Goal: Task Accomplishment & Management: Complete application form

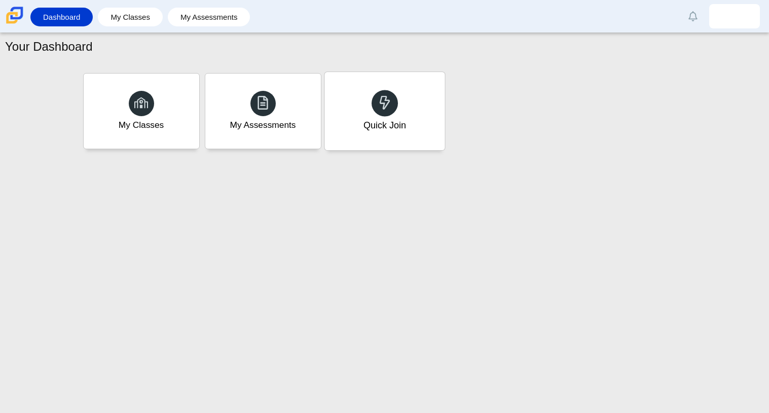
click at [363, 137] on div "Quick Join" at bounding box center [385, 111] width 120 height 78
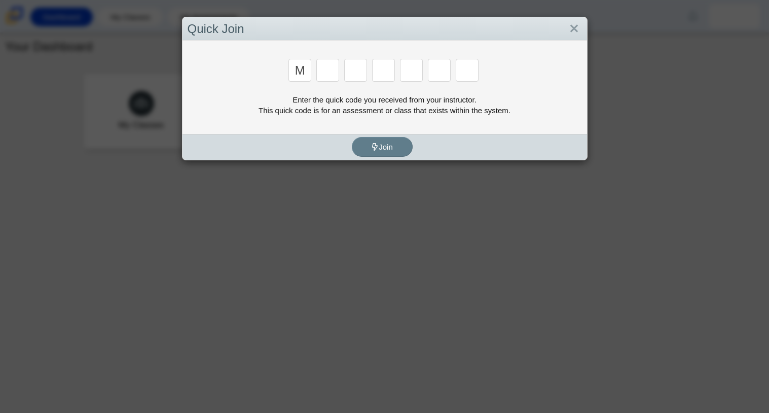
type input "m"
type input "7"
type input "e"
type input "3"
type input "e"
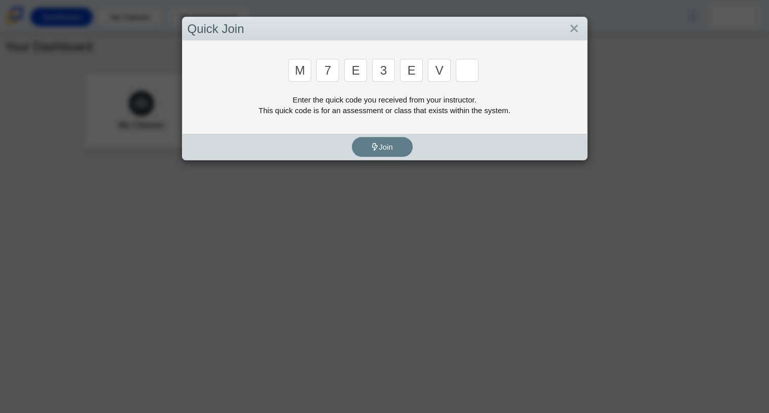
type input "v"
type input "w"
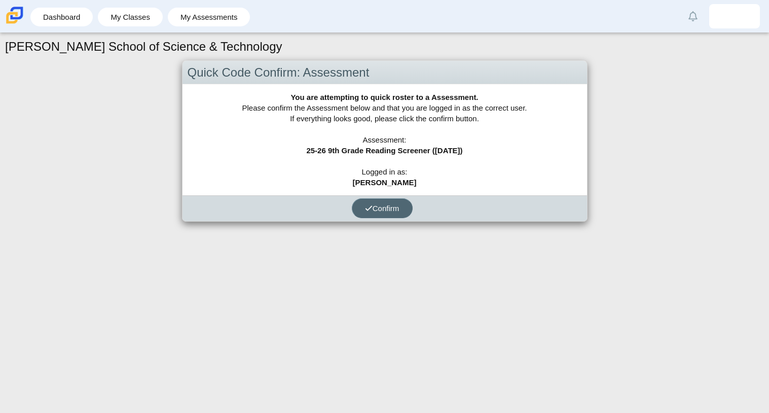
click at [374, 204] on span "Confirm" at bounding box center [382, 208] width 34 height 9
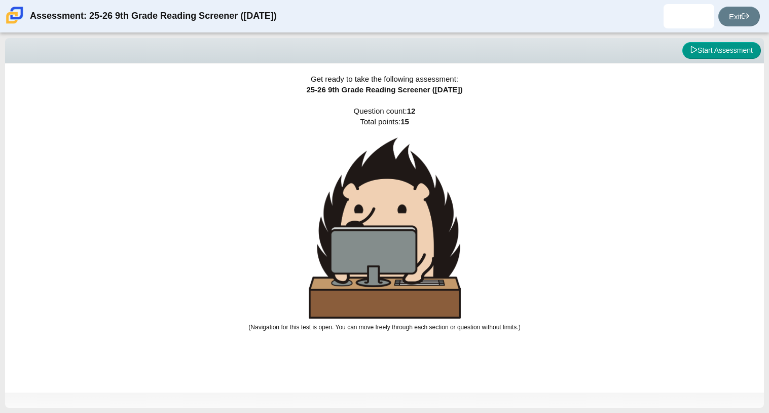
click at [546, 152] on div "Get ready to take the following assessment: 25-26 9th Grade Reading Screener ([…" at bounding box center [384, 227] width 759 height 329
click at [698, 54] on button "Start Assessment" at bounding box center [722, 50] width 79 height 17
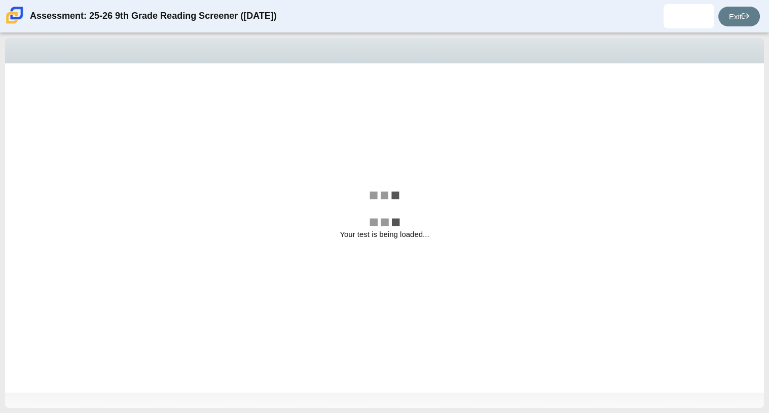
select select "ccc5b315-3c7c-471c-bf90-f22c8299c798"
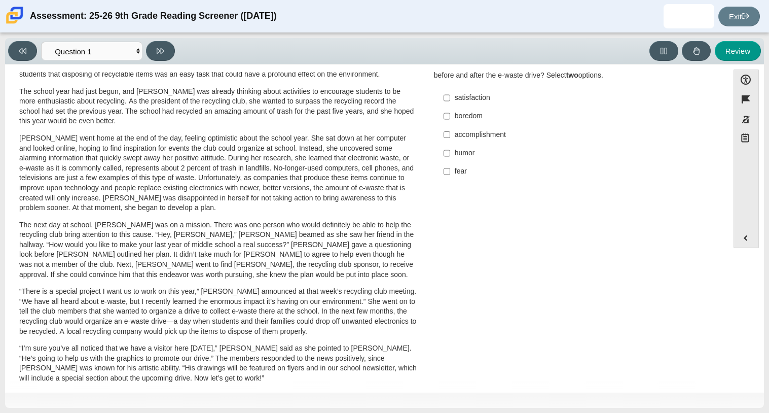
scroll to position [81, 0]
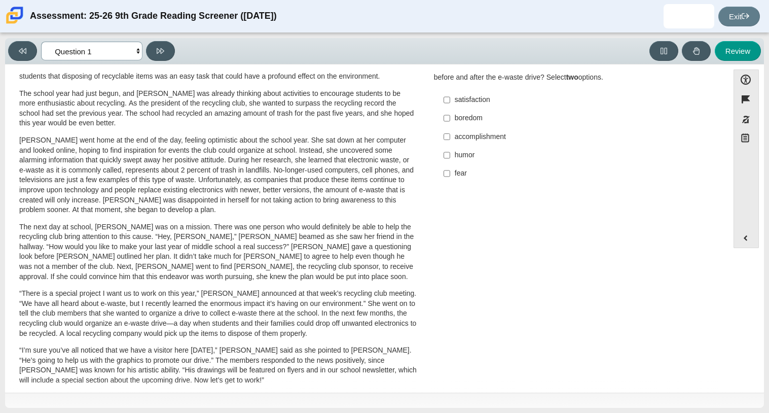
click at [126, 49] on select "Questions Question 1 Question 2 Question 3 Question 4 Question 5 Question 6 Que…" at bounding box center [91, 51] width 101 height 19
click at [477, 184] on div "Question Read the sentences from the passage. [PERSON_NAME] was disappointed in…" at bounding box center [575, 94] width 297 height 191
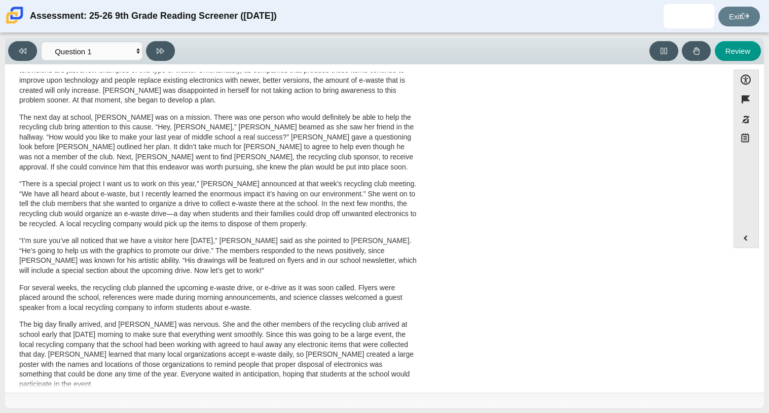
scroll to position [0, 0]
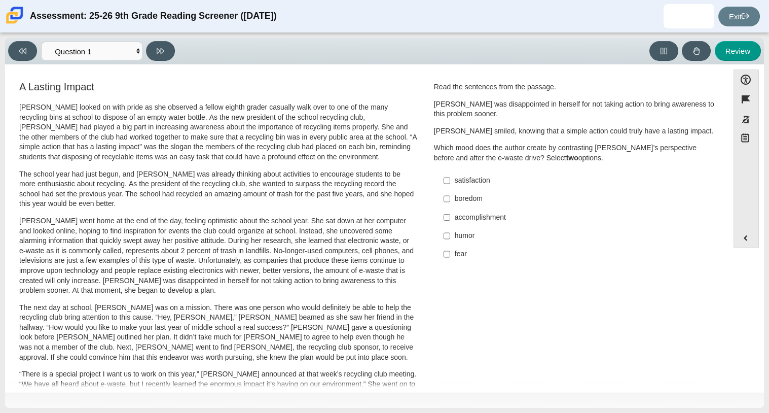
click at [491, 184] on div "satisfaction" at bounding box center [583, 181] width 256 height 10
click at [450, 184] on input "satisfaction satisfaction" at bounding box center [447, 180] width 7 height 18
checkbox input "true"
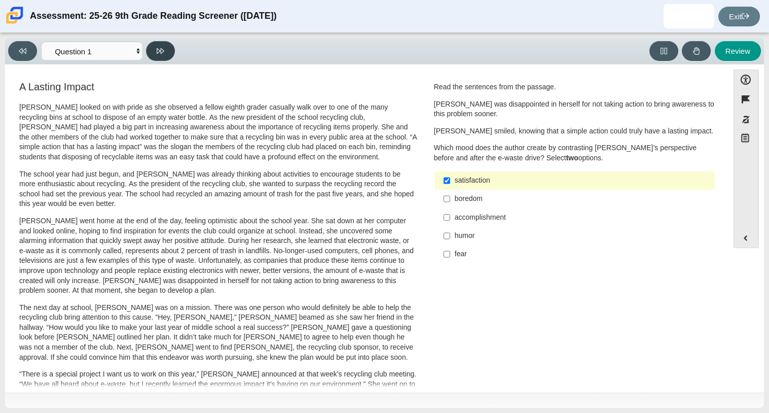
click at [152, 45] on button at bounding box center [160, 51] width 29 height 20
select select "0ff64528-ffd7-428d-b192-babfaadd44e8"
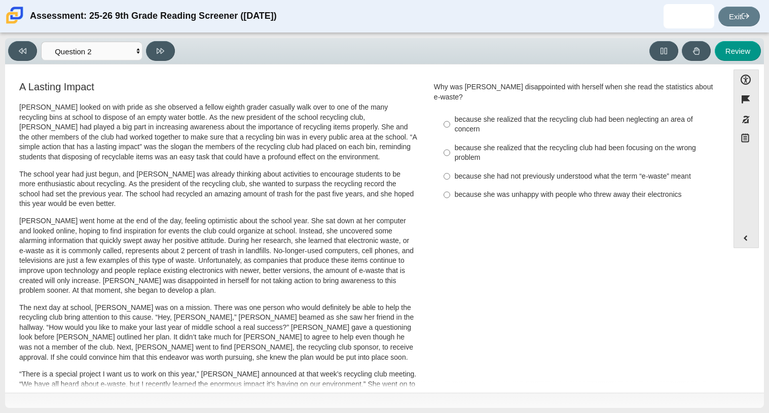
click at [525, 143] on div "because she realized that the recycling club had been focusing on the wrong pro…" at bounding box center [583, 153] width 256 height 20
click at [450, 143] on input "because she realized that the recycling club had been focusing on the wrong pro…" at bounding box center [447, 152] width 7 height 28
radio input "true"
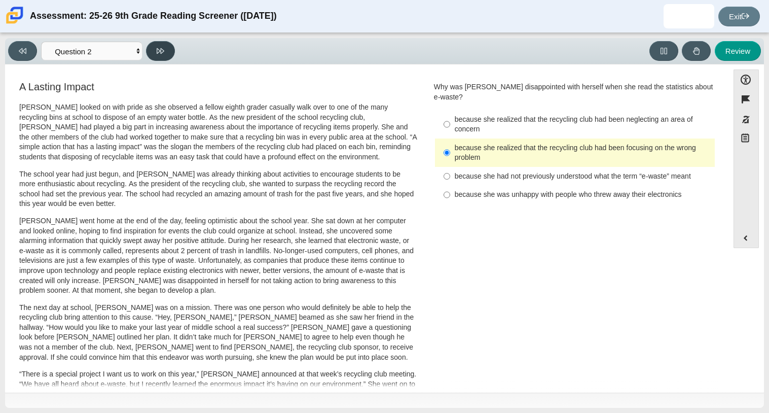
click at [158, 53] on icon at bounding box center [161, 51] width 8 height 8
select select "7ce3d843-6974-4858-901c-1ff39630e843"
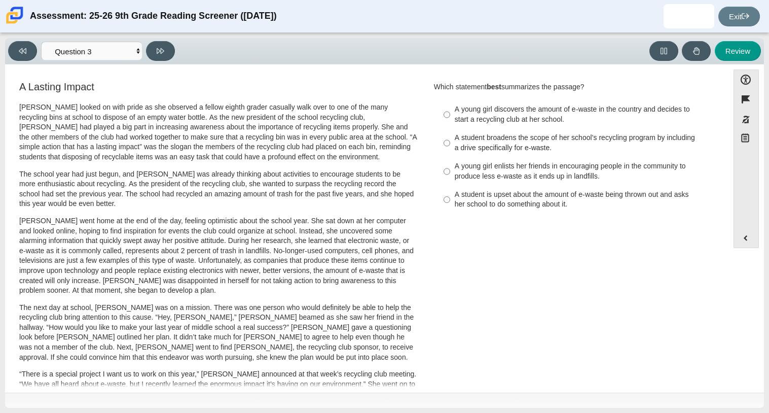
click at [491, 147] on div "A student broadens the scope of her school’s recycling program by including a d…" at bounding box center [583, 143] width 256 height 20
click at [450, 147] on input "A student broadens the scope of her school’s recycling program by including a d…" at bounding box center [447, 143] width 7 height 28
radio input "true"
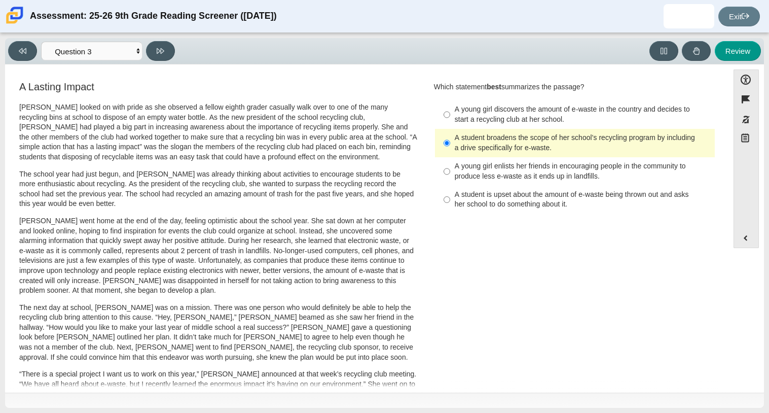
click at [145, 52] on div "Viewing Question 3 of 12 in Pacing Mode Questions Question 1 Question 2 Questio…" at bounding box center [93, 51] width 171 height 20
click at [157, 52] on icon at bounding box center [161, 51] width 8 height 8
select select "ca9ea0f1-49c5-4bd1-83b0-472c18652b42"
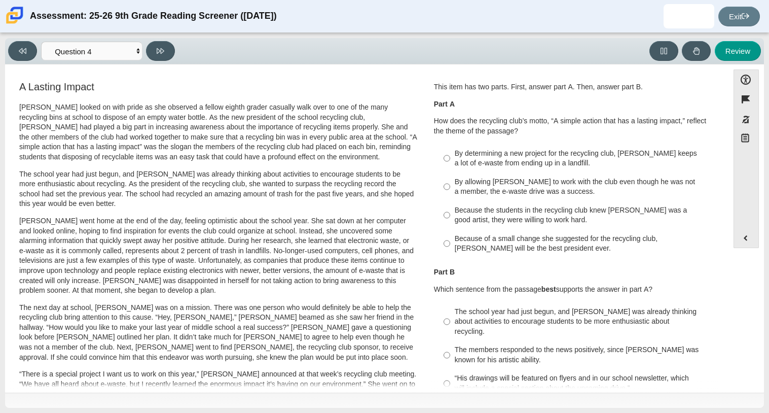
click at [557, 166] on div "By determining a new project for the recycling club, [PERSON_NAME] keeps a lot …" at bounding box center [583, 159] width 256 height 20
click at [450, 166] on input "By determining a new project for the recycling club, [PERSON_NAME] keeps a lot …" at bounding box center [447, 158] width 7 height 28
radio input "true"
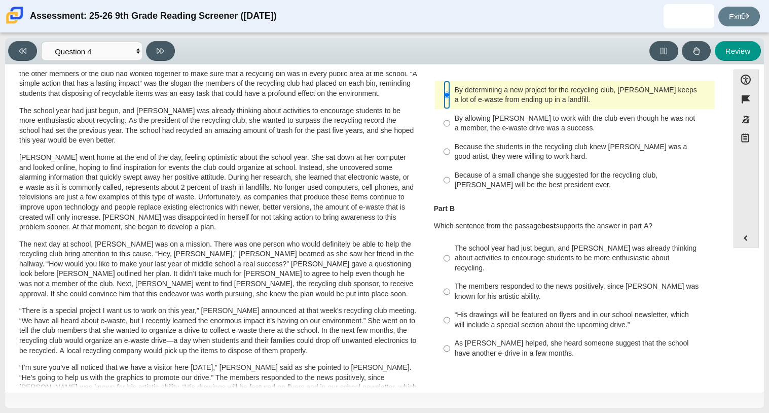
scroll to position [59, 0]
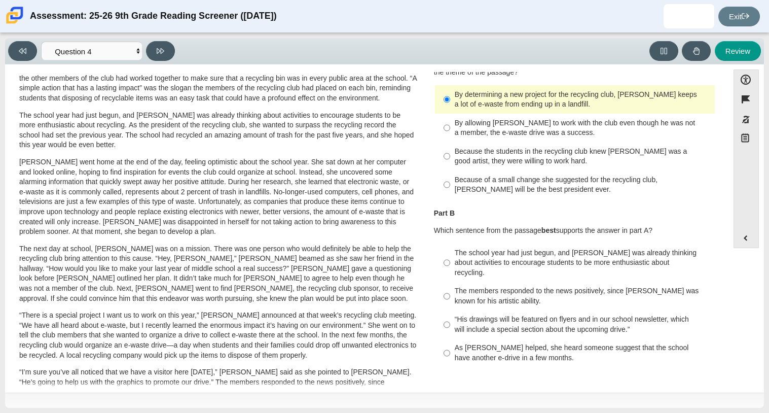
click at [489, 353] on div "As [PERSON_NAME] helped, she heard someone suggest that the school have another…" at bounding box center [583, 353] width 256 height 20
click at [450, 353] on input "As [PERSON_NAME] helped, she heard someone suggest that the school have another…" at bounding box center [447, 353] width 7 height 28
radio input "true"
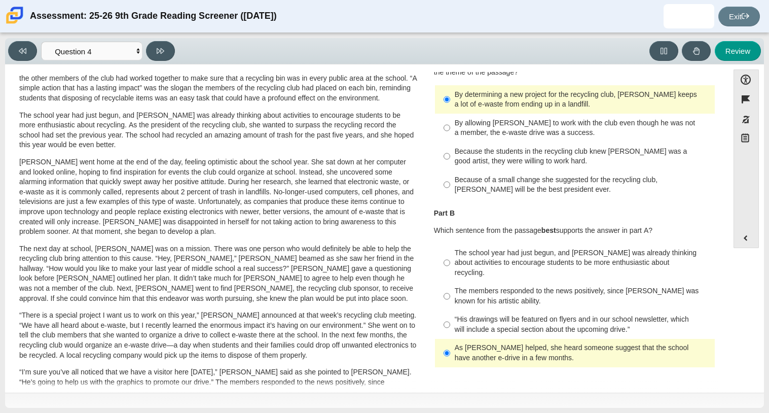
click at [507, 292] on div "The members responded to the news positively, since [PERSON_NAME] was known for…" at bounding box center [583, 296] width 256 height 20
click at [450, 292] on input "The members responded to the news positively, since [PERSON_NAME] was known for…" at bounding box center [447, 296] width 7 height 28
radio input "true"
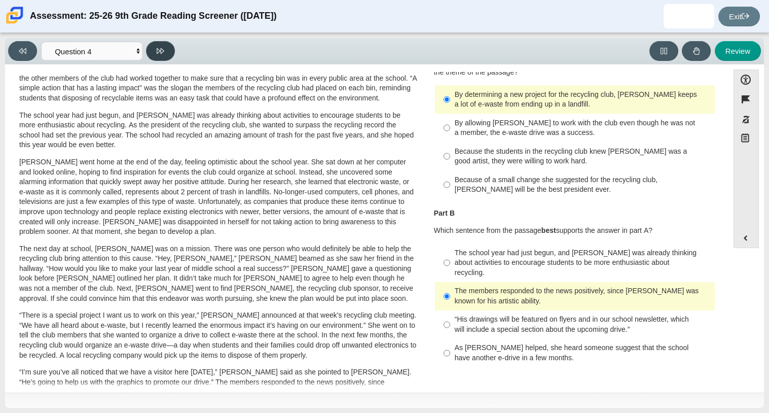
click at [155, 50] on button at bounding box center [160, 51] width 29 height 20
select select "e41f1a79-e29f-4095-8030-a53364015bed"
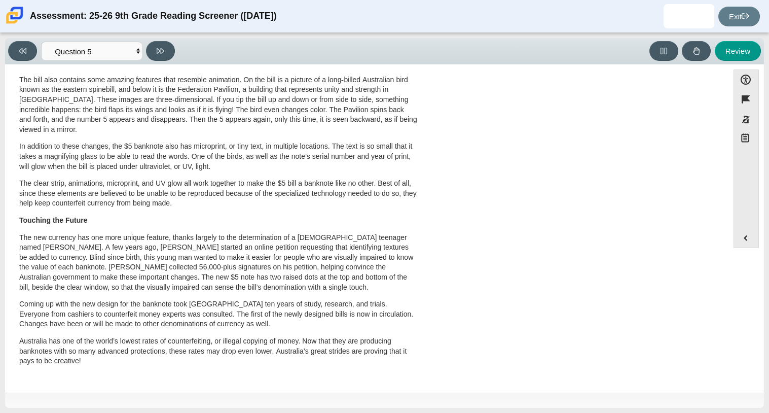
scroll to position [0, 0]
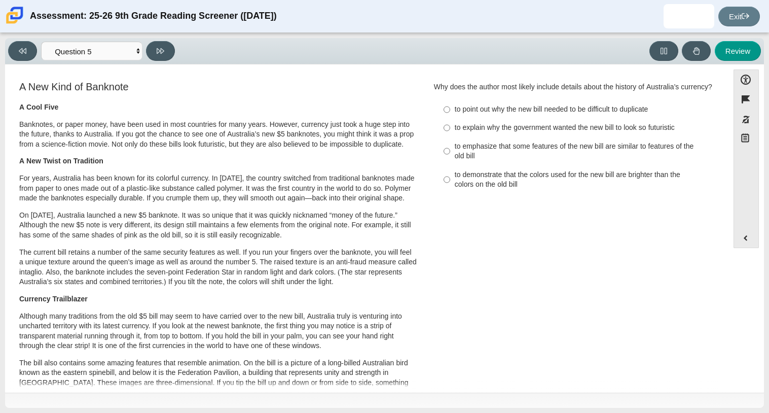
click at [516, 133] on div "to explain why the government wanted the new bill to look so futuristic" at bounding box center [583, 128] width 256 height 10
click at [450, 137] on input "to explain why the government wanted the new bill to look so futuristic to expl…" at bounding box center [447, 128] width 7 height 18
radio input "true"
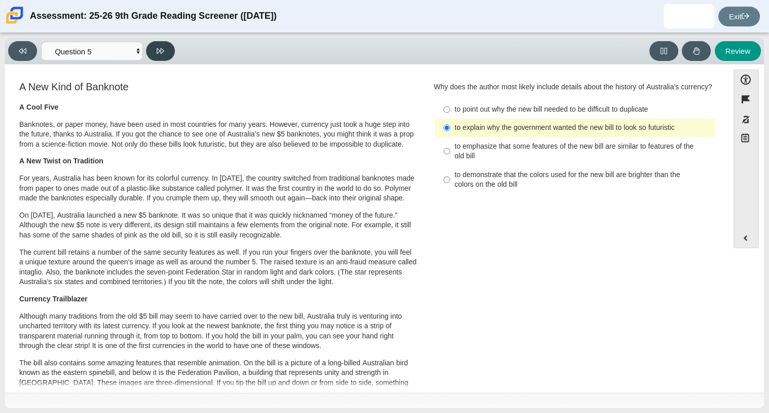
click at [160, 47] on icon at bounding box center [161, 51] width 8 height 8
select select "69146e31-7b3d-4a3e-9ce6-f30c24342ae0"
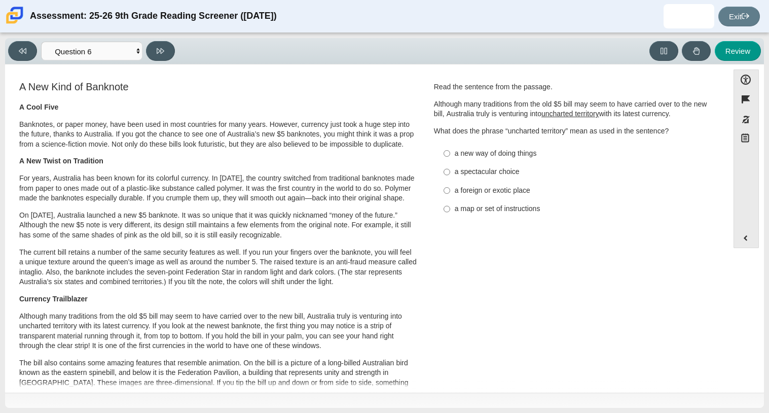
click at [573, 116] on u "uncharted territory" at bounding box center [571, 113] width 58 height 9
click at [494, 182] on label "a foreign or exotic place a foreign or exotic place" at bounding box center [576, 190] width 278 height 18
click at [450, 182] on input "a foreign or exotic place a foreign or exotic place" at bounding box center [447, 190] width 7 height 18
radio input "true"
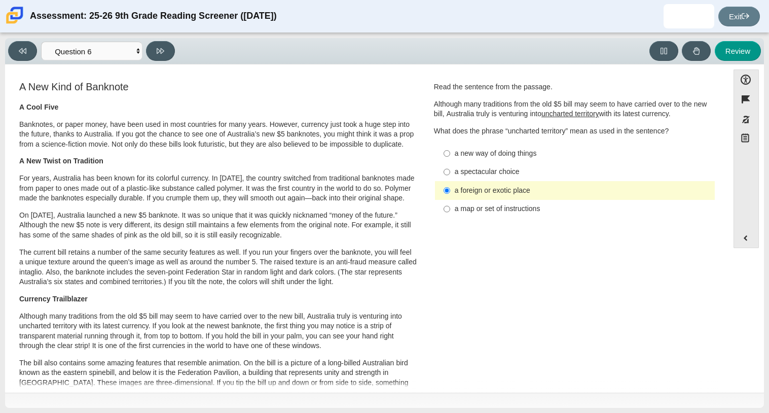
click at [510, 156] on div "a new way of doing things" at bounding box center [583, 154] width 256 height 10
click at [450, 156] on input "a new way of doing things a new way of doing things" at bounding box center [447, 153] width 7 height 18
radio input "true"
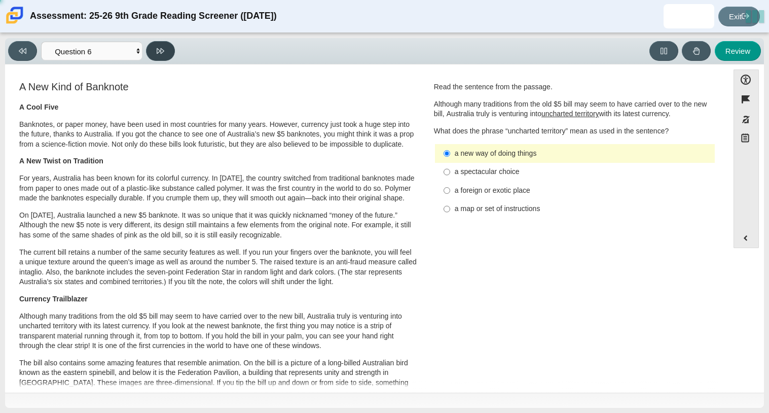
click at [162, 53] on icon at bounding box center [161, 51] width 8 height 8
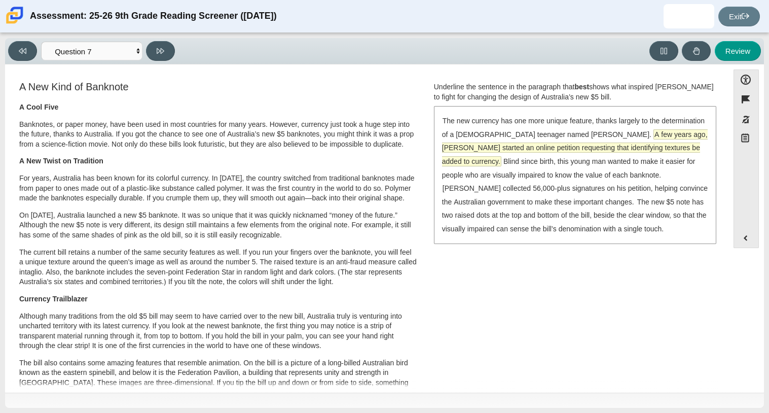
click at [529, 144] on span "A few years ago, [PERSON_NAME] started an online petition requesting that ident…" at bounding box center [575, 148] width 266 height 36
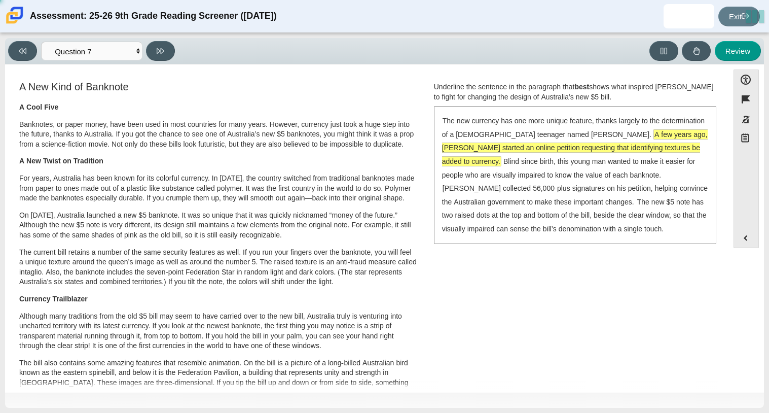
click at [529, 144] on span "A few years ago, [PERSON_NAME] started an online petition requesting that ident…" at bounding box center [575, 148] width 266 height 36
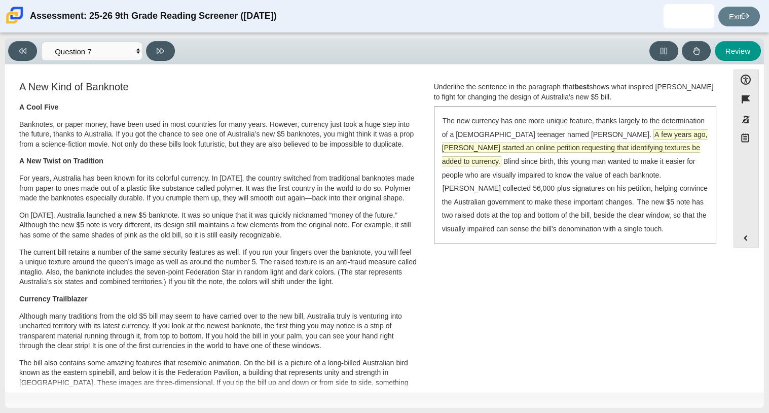
click at [512, 148] on span "A few years ago, [PERSON_NAME] started an online petition requesting that ident…" at bounding box center [575, 148] width 266 height 36
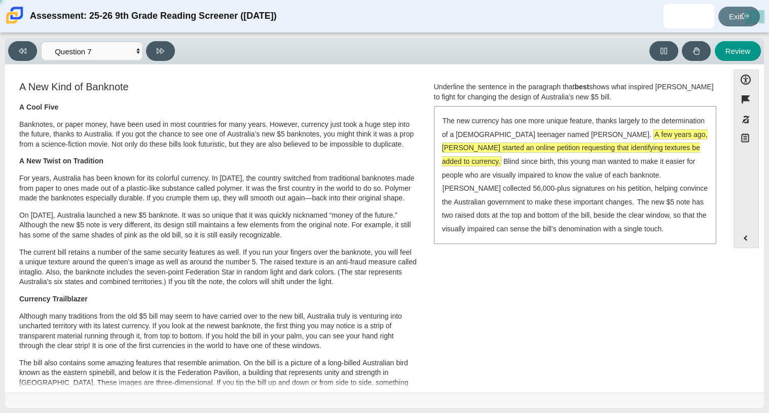
click at [512, 148] on span "A few years ago, [PERSON_NAME] started an online petition requesting that ident…" at bounding box center [575, 148] width 266 height 36
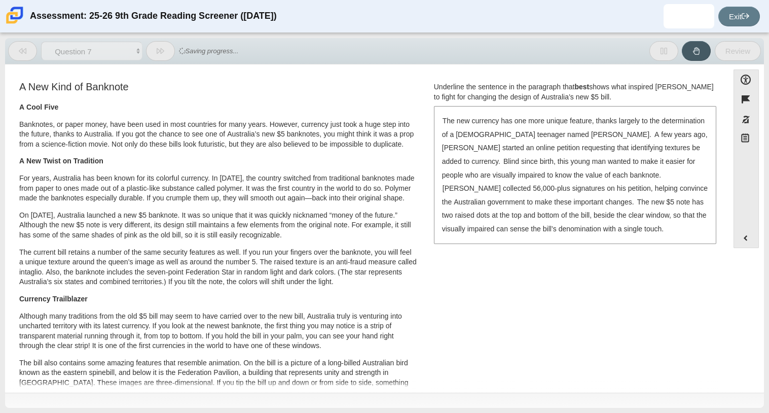
click at [561, 270] on div "A New Kind of Banknote A Cool Five Banknotes, or paper money, have been used in…" at bounding box center [367, 372] width 714 height 584
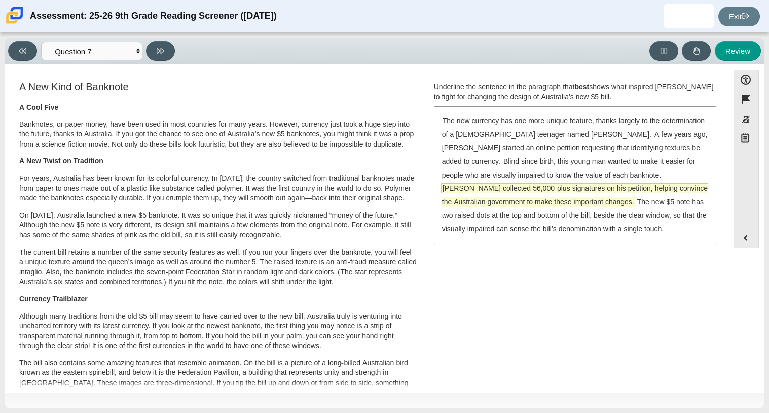
click at [498, 192] on span "[PERSON_NAME] collected 56,000-plus signatures on his petition, helping convinc…" at bounding box center [575, 195] width 266 height 23
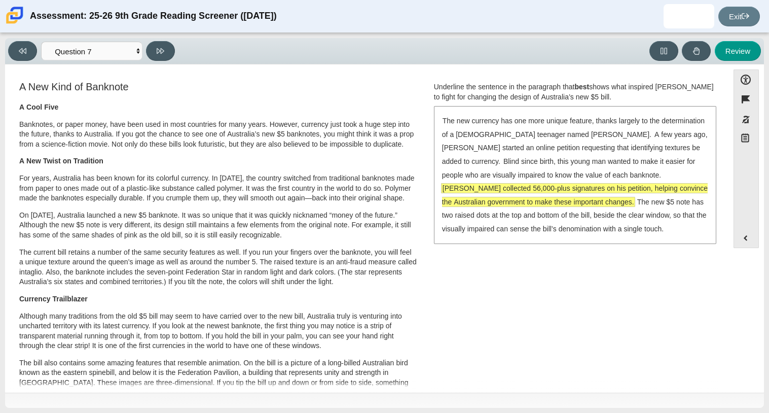
click at [569, 207] on div "The new currency has one more unique feature, thanks largely to the determinati…" at bounding box center [575, 174] width 281 height 135
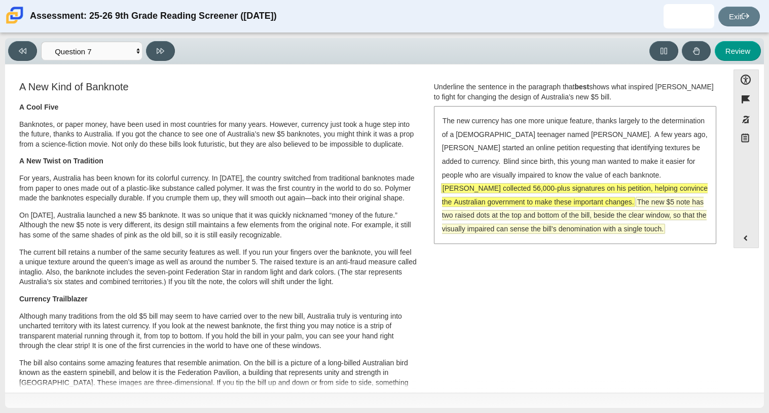
click at [575, 202] on span "The new $5 note has two raised dots at the top and bottom of the bill, beside t…" at bounding box center [574, 215] width 265 height 36
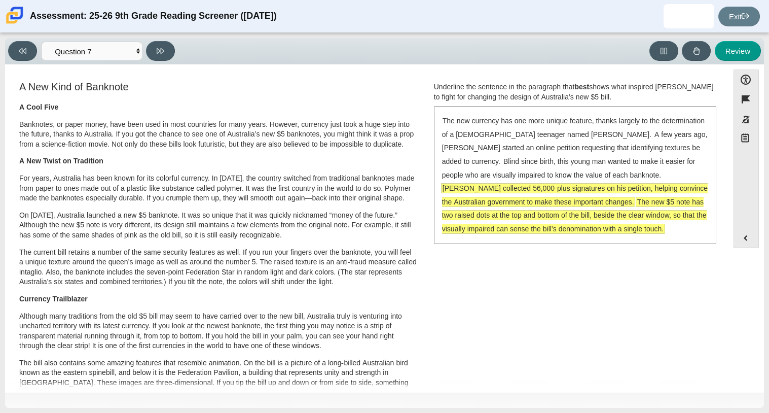
click at [575, 202] on span "The new $5 note has two raised dots at the top and bottom of the bill, beside t…" at bounding box center [574, 215] width 265 height 36
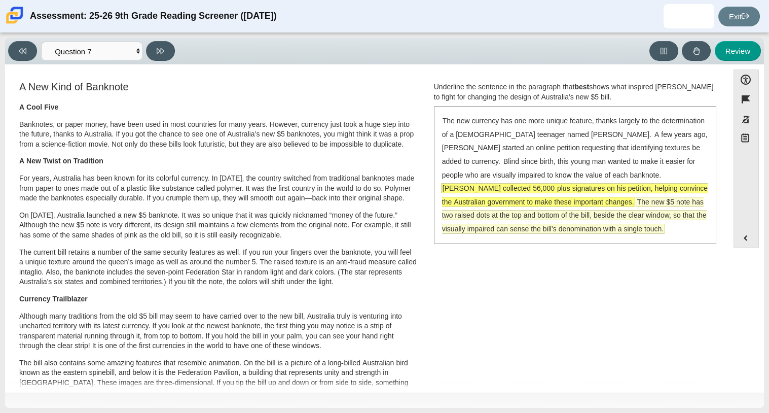
click at [575, 202] on span "The new $5 note has two raised dots at the top and bottom of the bill, beside t…" at bounding box center [574, 215] width 265 height 36
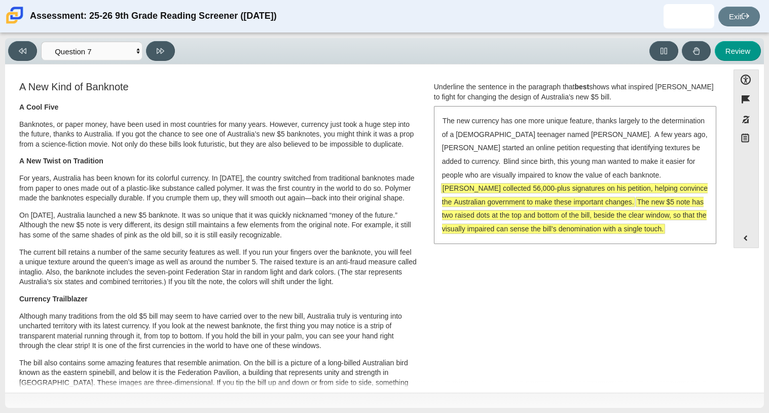
click at [571, 222] on div "The new currency has one more unique feature, thanks largely to the determinati…" at bounding box center [575, 174] width 281 height 135
click at [467, 221] on div "The new currency has one more unique feature, thanks largely to the determinati…" at bounding box center [575, 174] width 281 height 135
click at [472, 215] on span "The new $5 note has two raised dots at the top and bottom of the bill, beside t…" at bounding box center [574, 215] width 265 height 36
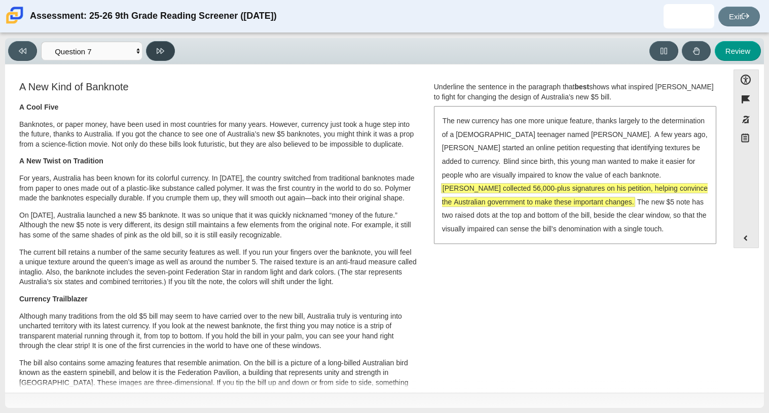
click at [167, 51] on button at bounding box center [160, 51] width 29 height 20
select select "ea8338c2-a6a3-418e-a305-2b963b54a290"
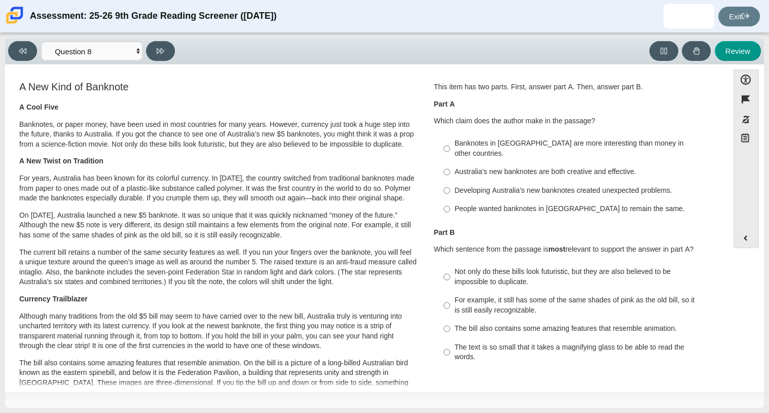
click at [508, 186] on div "Developing Australia’s new banknotes created unexpected problems." at bounding box center [583, 191] width 256 height 10
click at [450, 181] on input "Developing Australia’s new banknotes created unexpected problems. Developing Au…" at bounding box center [447, 190] width 7 height 18
radio input "true"
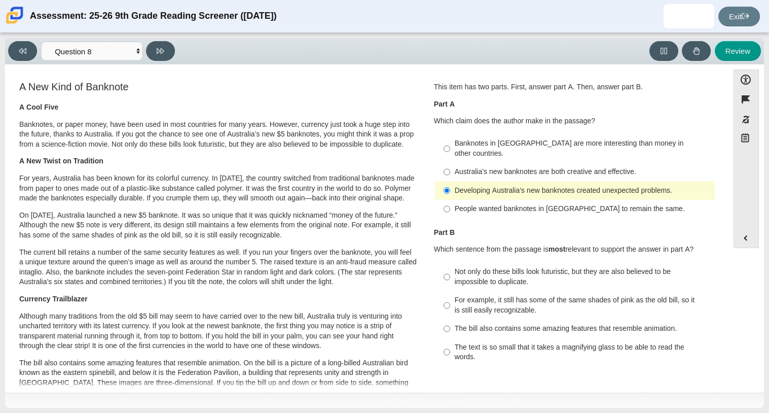
click at [460, 167] on div "Australia’s new banknotes are both creative and effective." at bounding box center [583, 172] width 256 height 10
click at [450, 163] on input "Australia’s new banknotes are both creative and effective. Australia’s new bank…" at bounding box center [447, 172] width 7 height 18
radio input "true"
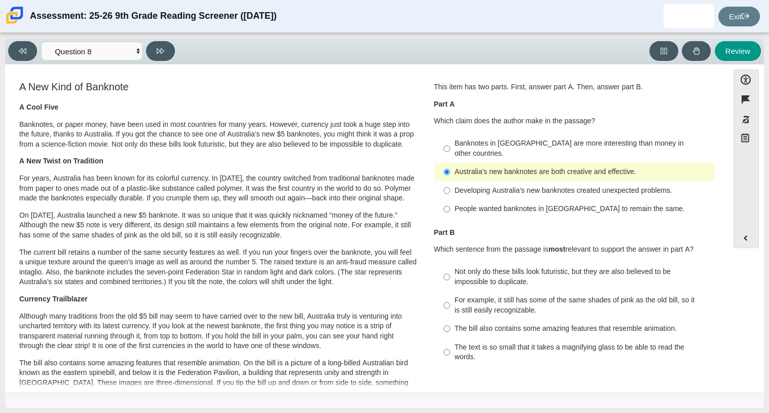
click at [509, 273] on div "Not only do these bills look futuristic, but they are also believed to be impos…" at bounding box center [583, 277] width 256 height 20
click at [450, 273] on input "Not only do these bills look futuristic, but they are also believed to be impos…" at bounding box center [447, 277] width 7 height 28
radio input "true"
click at [509, 273] on div "Not only do these bills look futuristic, but they are also believed to be impos…" at bounding box center [583, 277] width 256 height 20
click at [450, 273] on input "Not only do these bills look futuristic, but they are also believed to be impos…" at bounding box center [447, 277] width 7 height 28
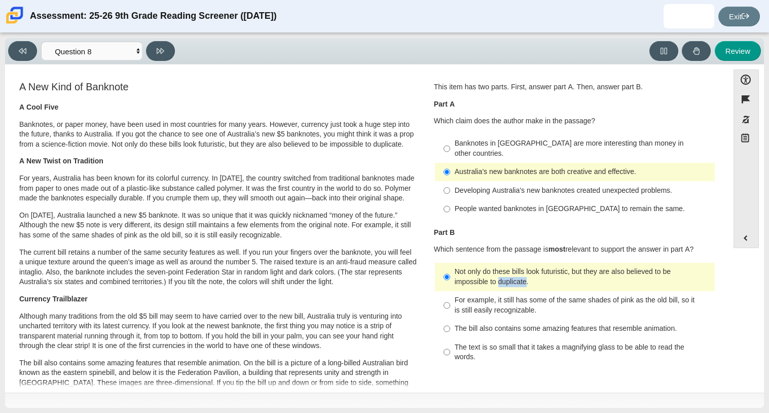
click at [506, 276] on div "Not only do these bills look futuristic, but they are also believed to be impos…" at bounding box center [583, 277] width 256 height 20
click at [450, 276] on input "Not only do these bills look futuristic, but they are also believed to be impos…" at bounding box center [447, 277] width 7 height 28
click at [500, 296] on div "For example, it still has some of the same shades of pink as the old bill, so i…" at bounding box center [583, 305] width 256 height 20
click at [450, 296] on input "For example, it still has some of the same shades of pink as the old bill, so i…" at bounding box center [447, 305] width 7 height 28
radio input "true"
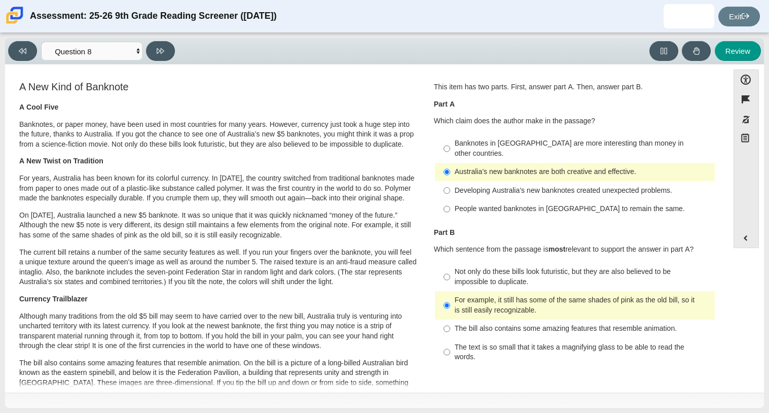
click at [467, 271] on div "Not only do these bills look futuristic, but they are also believed to be impos…" at bounding box center [583, 277] width 256 height 20
click at [450, 271] on input "Not only do these bills look futuristic, but they are also believed to be impos…" at bounding box center [447, 277] width 7 height 28
radio input "true"
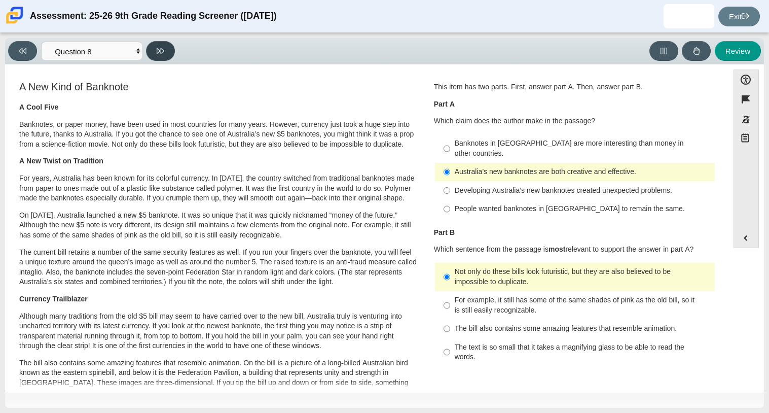
click at [155, 57] on button at bounding box center [160, 51] width 29 height 20
select select "89f058d6-b15c-4ef5-a4b3-fdaffb8868b6"
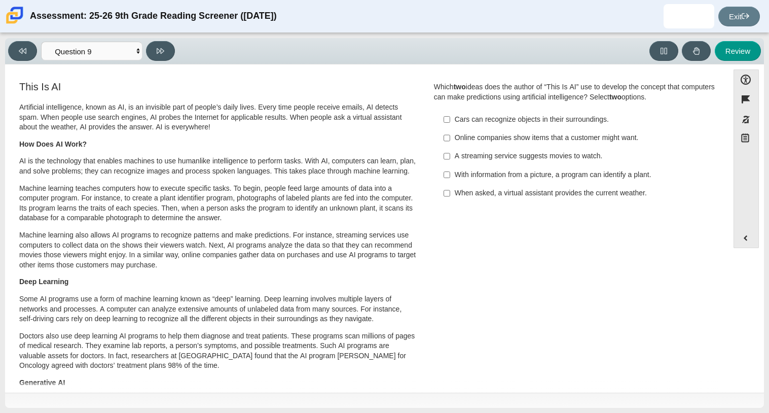
click at [522, 149] on label "A streaming service suggests movies to watch. A streaming service suggests movi…" at bounding box center [576, 156] width 278 height 18
click at [450, 149] on input "A streaming service suggests movies to watch. A streaming service suggests movi…" at bounding box center [447, 156] width 7 height 18
checkbox input "true"
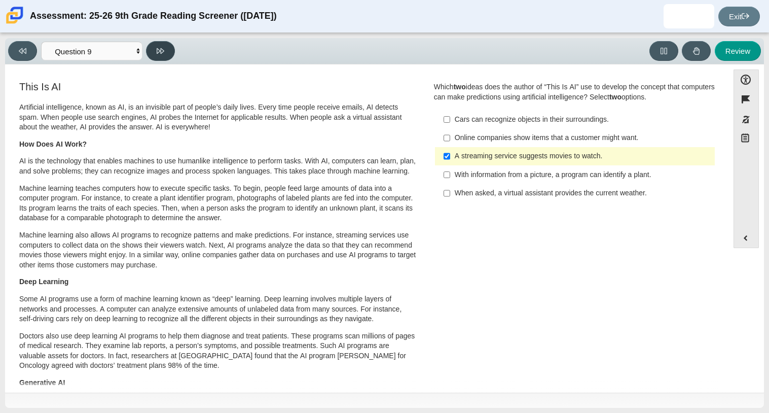
click at [156, 57] on button at bounding box center [160, 51] width 29 height 20
select select "cdf3c14e-a918-44d1-9b63-3db0fa81641e"
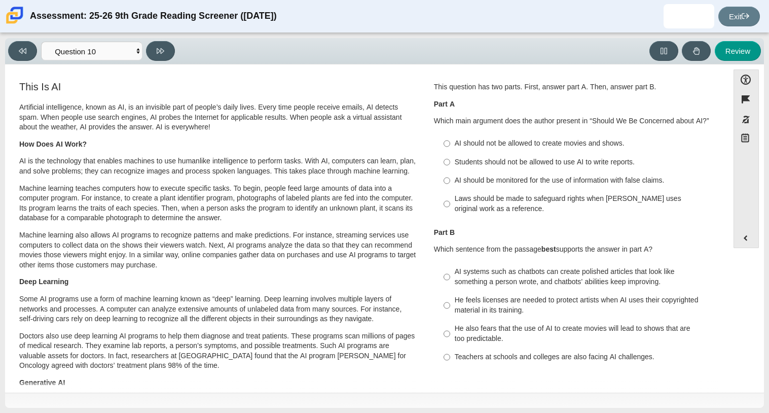
click at [476, 212] on div "Laws should be made to safeguard rights when [PERSON_NAME] uses original work a…" at bounding box center [583, 204] width 256 height 20
click at [450, 212] on input "Laws should be made to safeguard rights when [PERSON_NAME] uses original work a…" at bounding box center [447, 204] width 7 height 28
radio input "true"
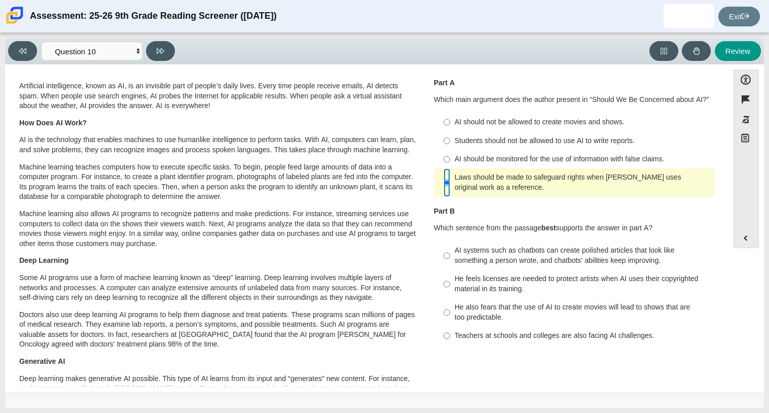
scroll to position [22, 0]
click at [522, 289] on div "He feels licenses are needed to protect artists when AI uses their copyrighted …" at bounding box center [583, 283] width 256 height 20
click at [450, 289] on input "He feels licenses are needed to protect artists when AI uses their copyrighted …" at bounding box center [447, 283] width 7 height 28
radio input "true"
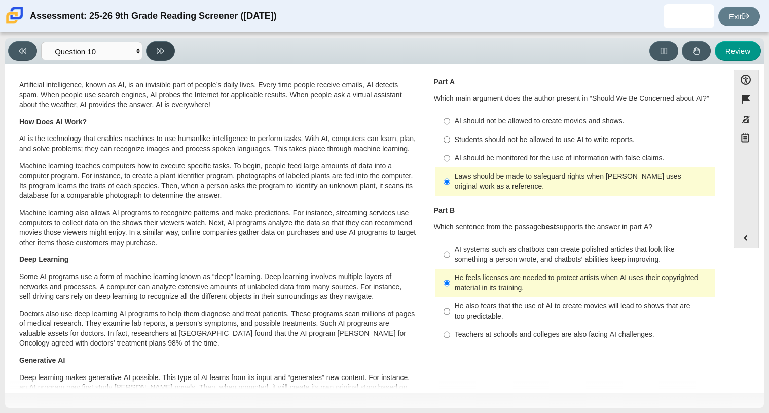
click at [167, 44] on button at bounding box center [160, 51] width 29 height 20
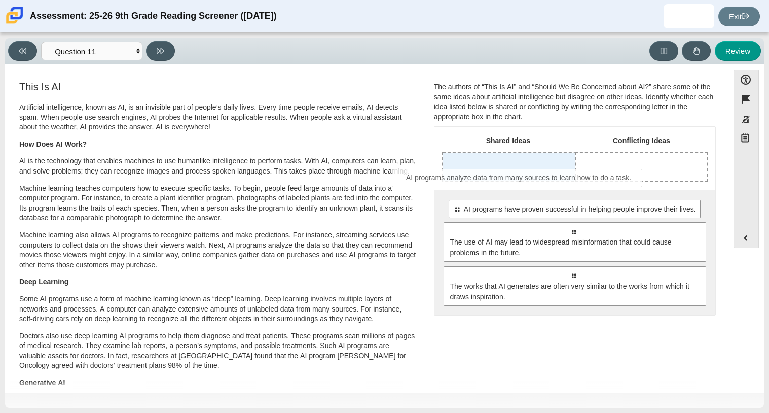
drag, startPoint x: 585, startPoint y: 233, endPoint x: 532, endPoint y: 180, distance: 75.7
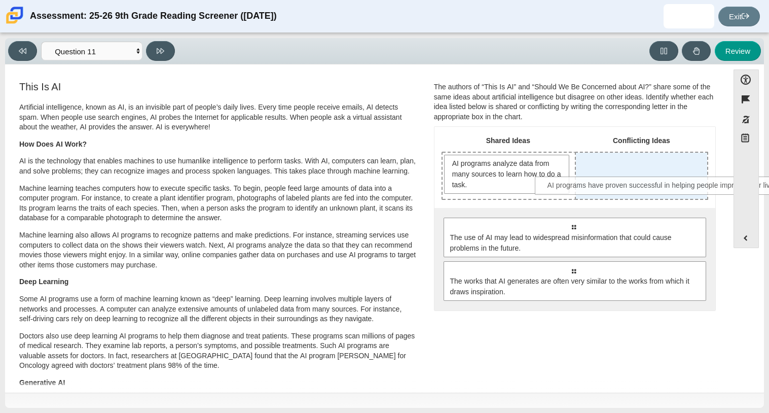
drag, startPoint x: 542, startPoint y: 221, endPoint x: 632, endPoint y: 182, distance: 97.9
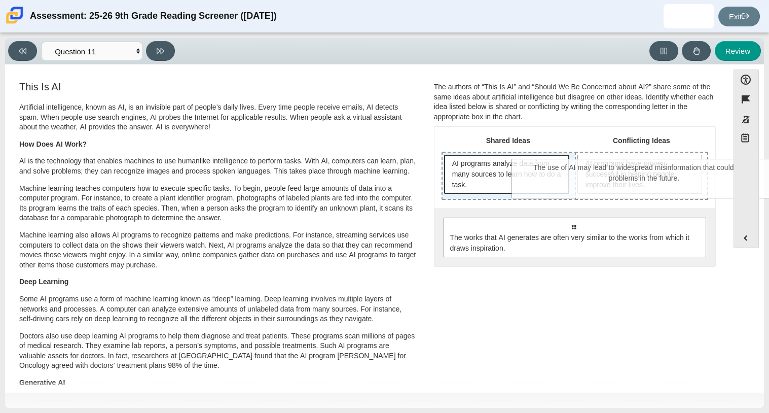
drag, startPoint x: 489, startPoint y: 250, endPoint x: 561, endPoint y: 191, distance: 92.3
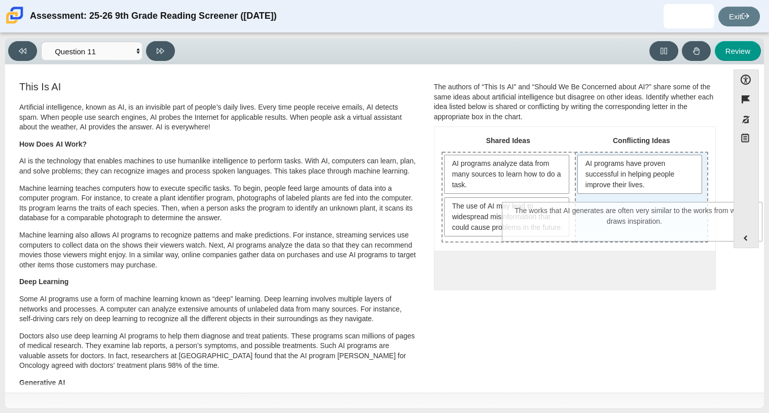
drag, startPoint x: 555, startPoint y: 289, endPoint x: 625, endPoint y: 213, distance: 103.4
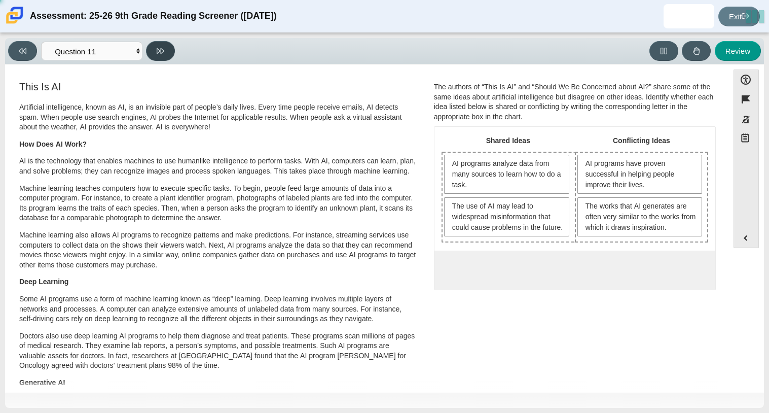
click at [156, 57] on button at bounding box center [160, 51] width 29 height 20
select select "c3effed4-44ce-4a19-bd96-1787f34e9b4c"
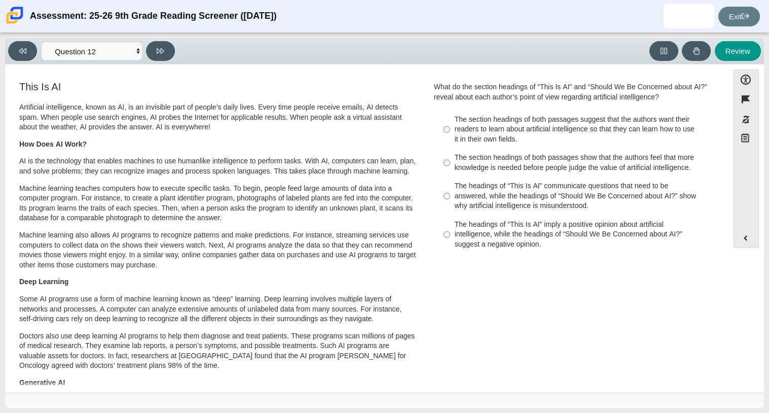
click at [503, 175] on label "The section headings of both passages show that the authors feel that more know…" at bounding box center [576, 163] width 278 height 28
click at [450, 175] on input "The section headings of both passages show that the authors feel that more know…" at bounding box center [447, 163] width 7 height 28
radio input "true"
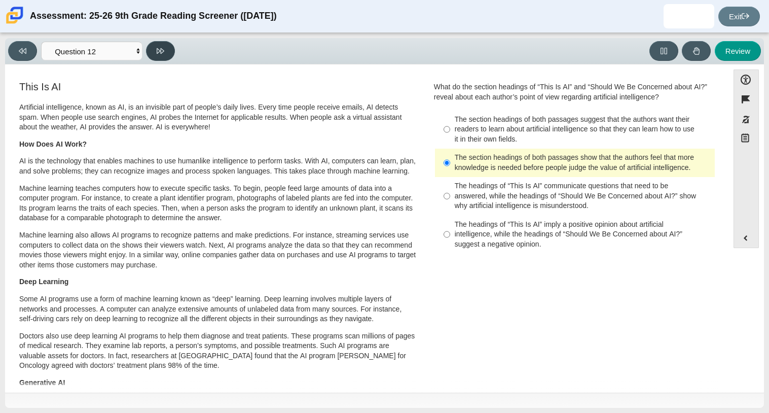
click at [152, 48] on button at bounding box center [160, 51] width 29 height 20
select select "review"
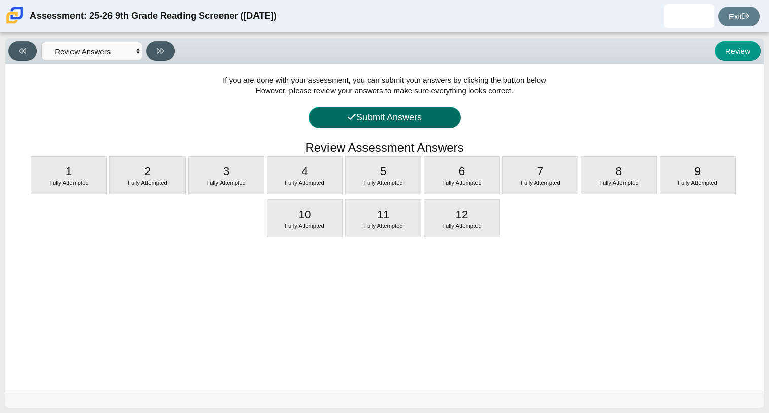
click at [395, 115] on button "Submit Answers" at bounding box center [385, 118] width 152 height 22
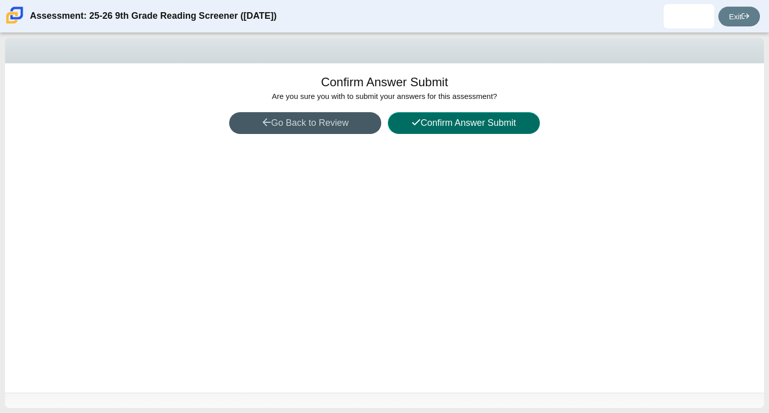
click at [397, 122] on button "Confirm Answer Submit" at bounding box center [464, 123] width 152 height 22
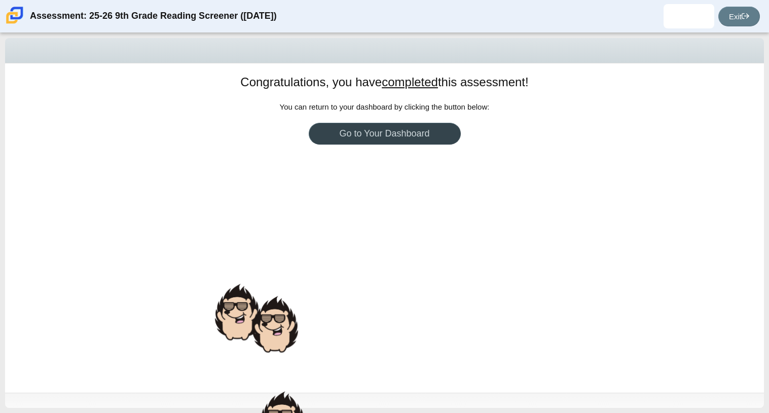
click at [400, 139] on link "Go to Your Dashboard" at bounding box center [385, 134] width 152 height 22
